Goal: Transaction & Acquisition: Obtain resource

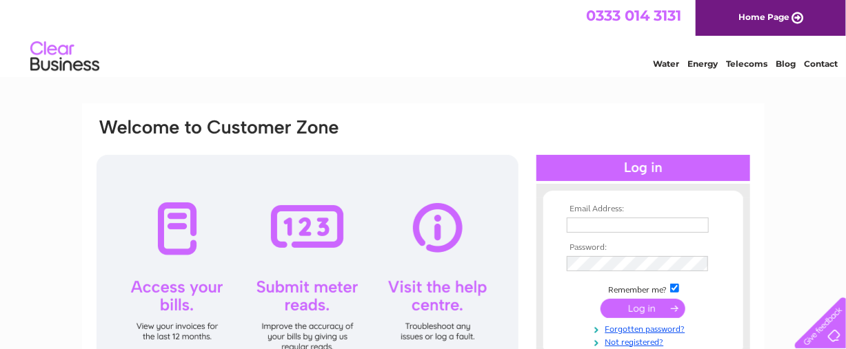
type input "Bluesky6115@gmail.com"
click at [628, 311] on input "submit" at bounding box center [642, 308] width 85 height 19
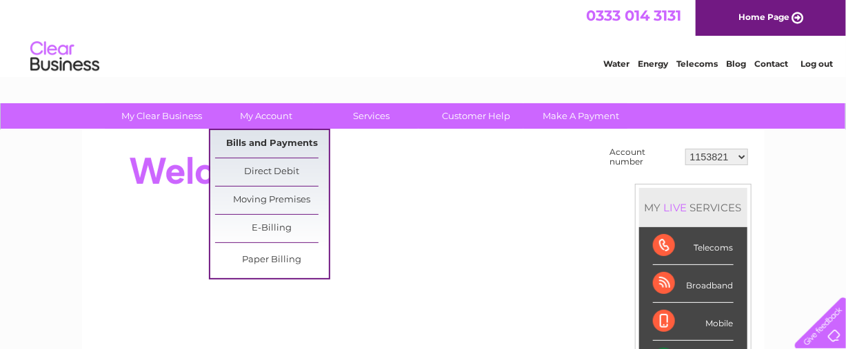
click at [275, 139] on link "Bills and Payments" at bounding box center [272, 144] width 114 height 28
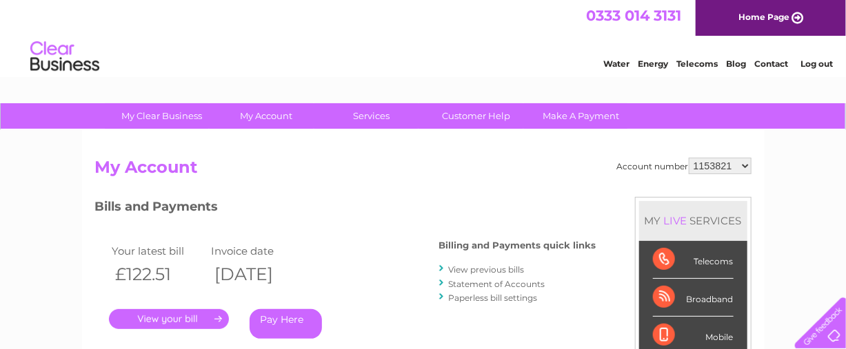
click at [165, 319] on link "." at bounding box center [169, 319] width 120 height 20
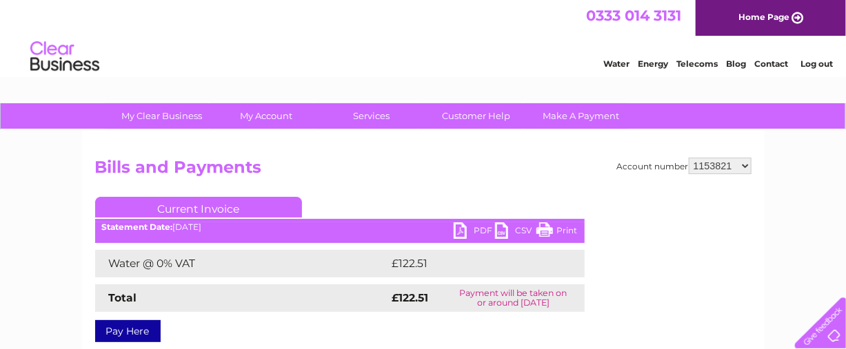
click at [461, 225] on link "PDF" at bounding box center [473, 233] width 41 height 20
click at [741, 163] on select "1153821 30295611" at bounding box center [719, 166] width 63 height 17
select select "30295611"
click at [691, 158] on select "1153821 30295611" at bounding box center [719, 166] width 63 height 17
click at [460, 233] on link "PDF" at bounding box center [473, 233] width 41 height 20
